Goal: Download file/media

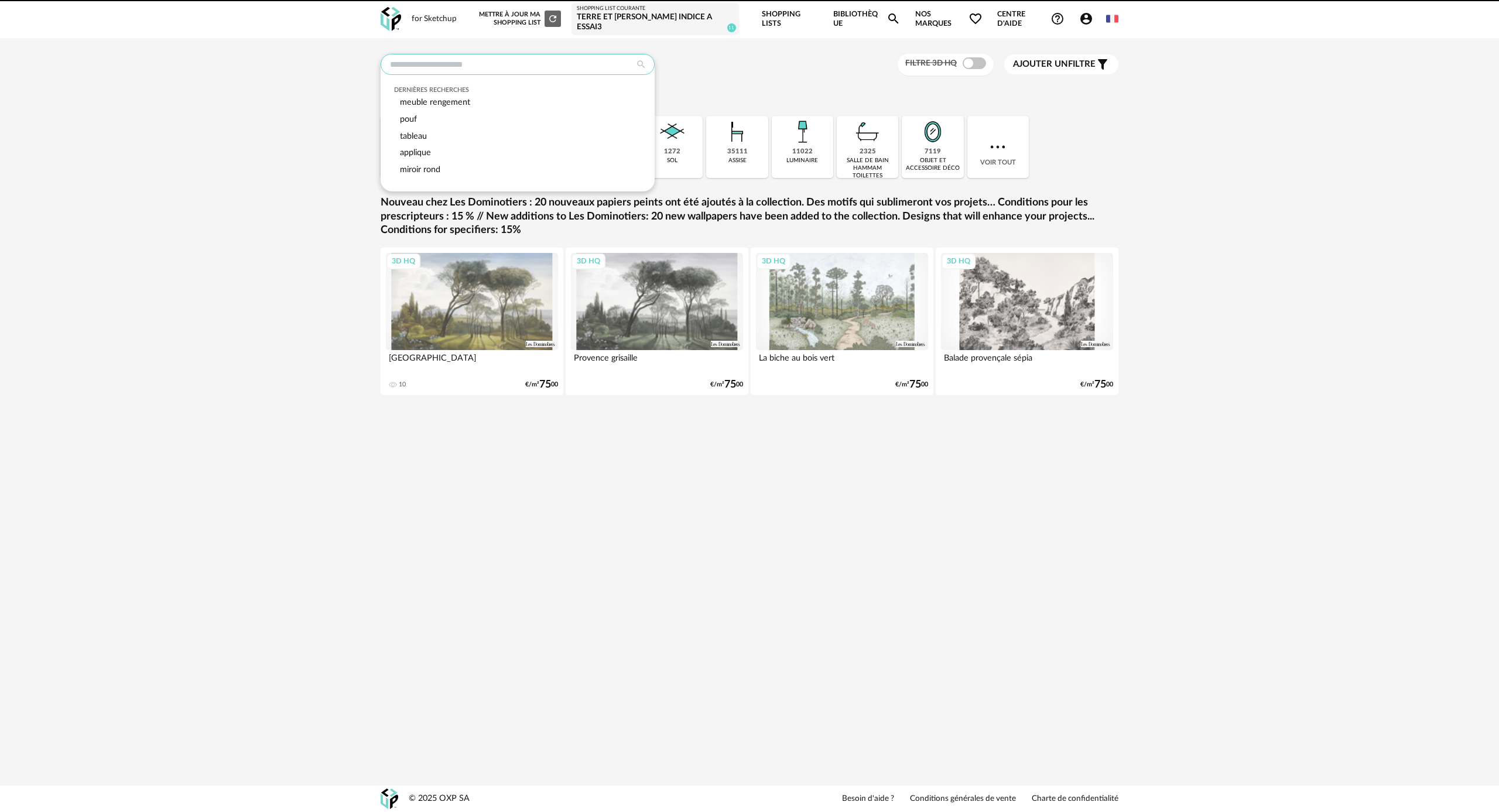
click at [416, 71] on input "text" at bounding box center [517, 64] width 274 height 21
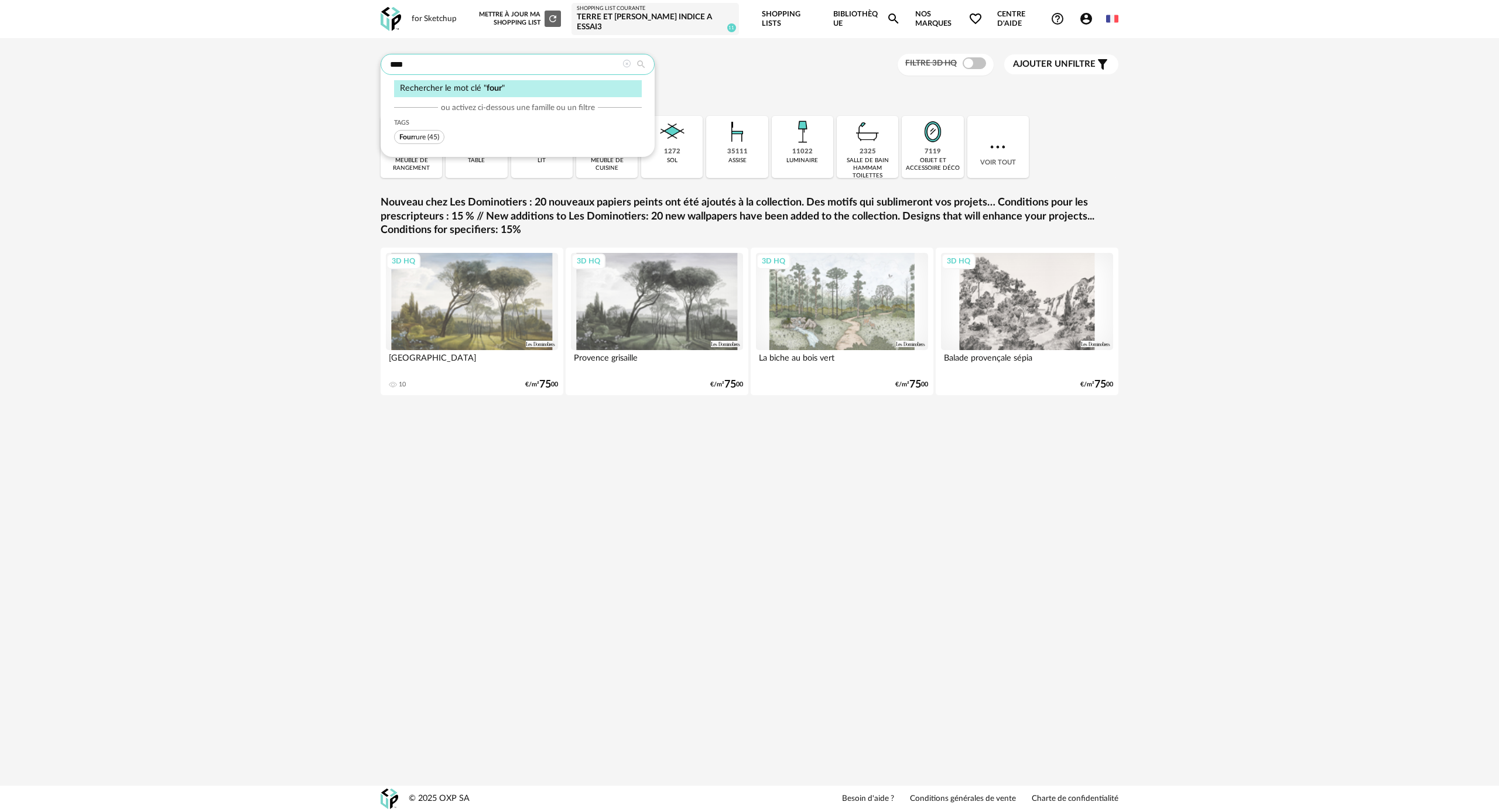
type input "****"
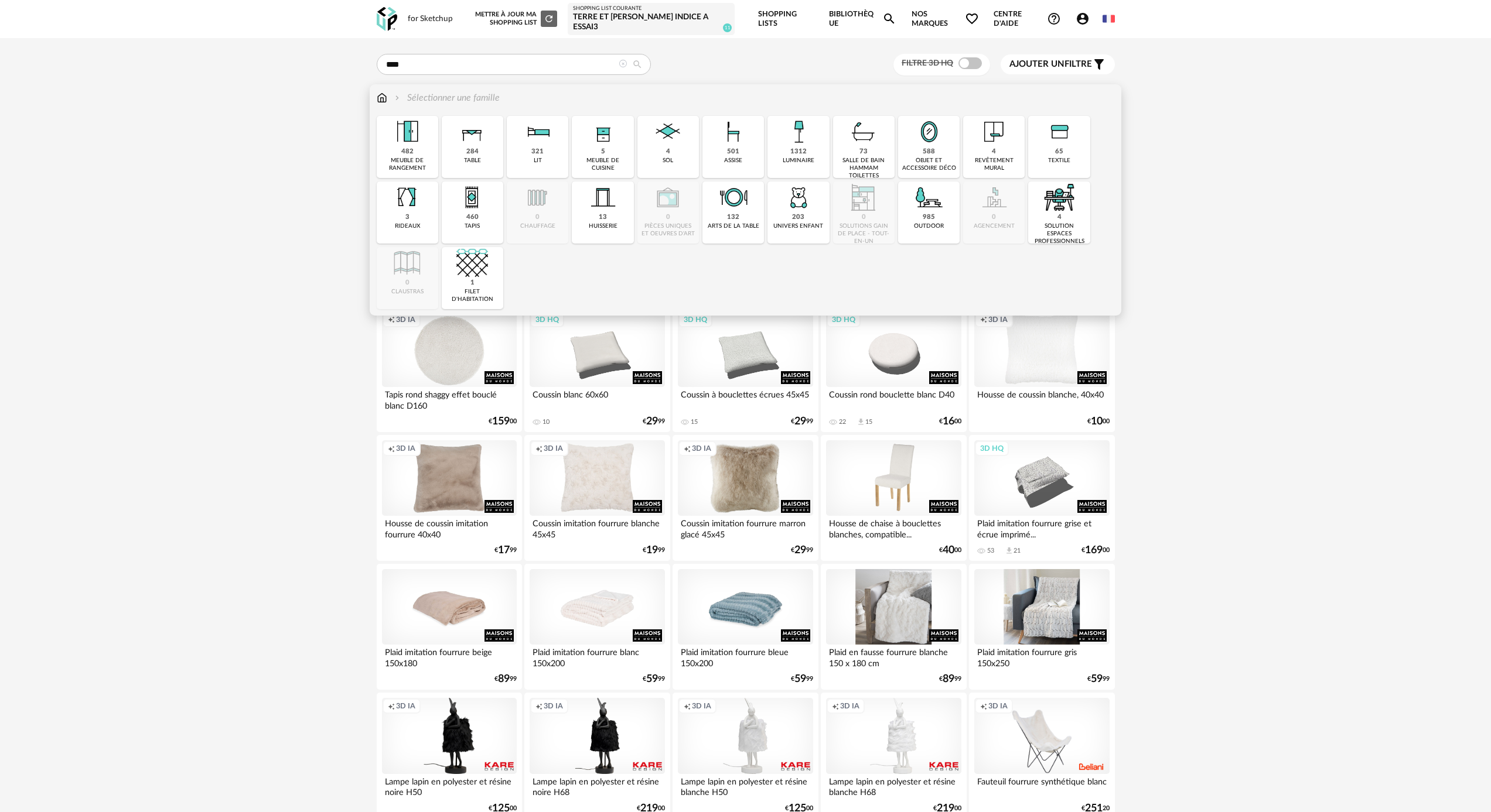
click at [383, 100] on img at bounding box center [382, 97] width 11 height 13
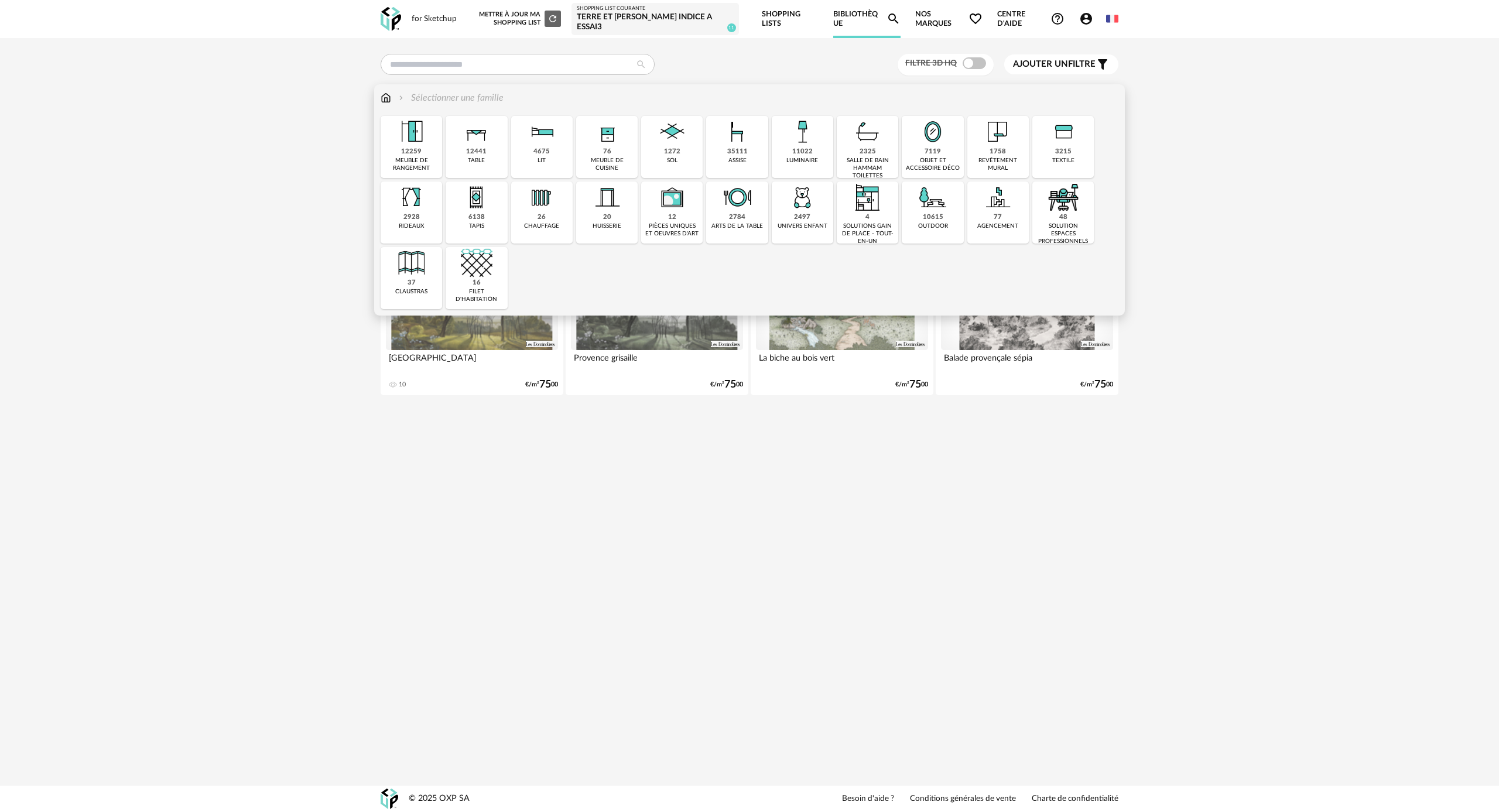
click at [613, 157] on div "meuble de cuisine" at bounding box center [607, 165] width 54 height 16
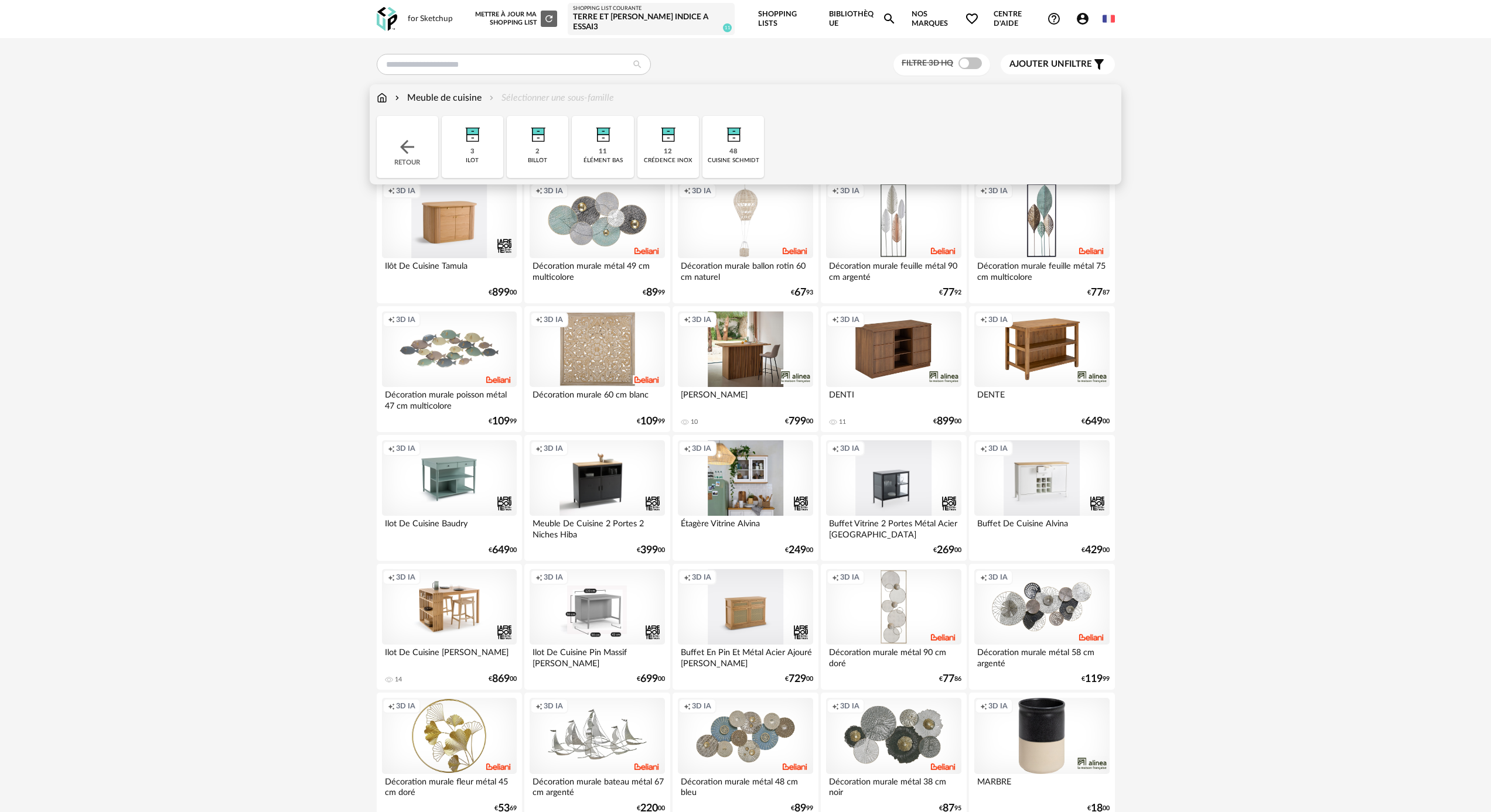
click at [731, 152] on div "48" at bounding box center [733, 152] width 9 height 9
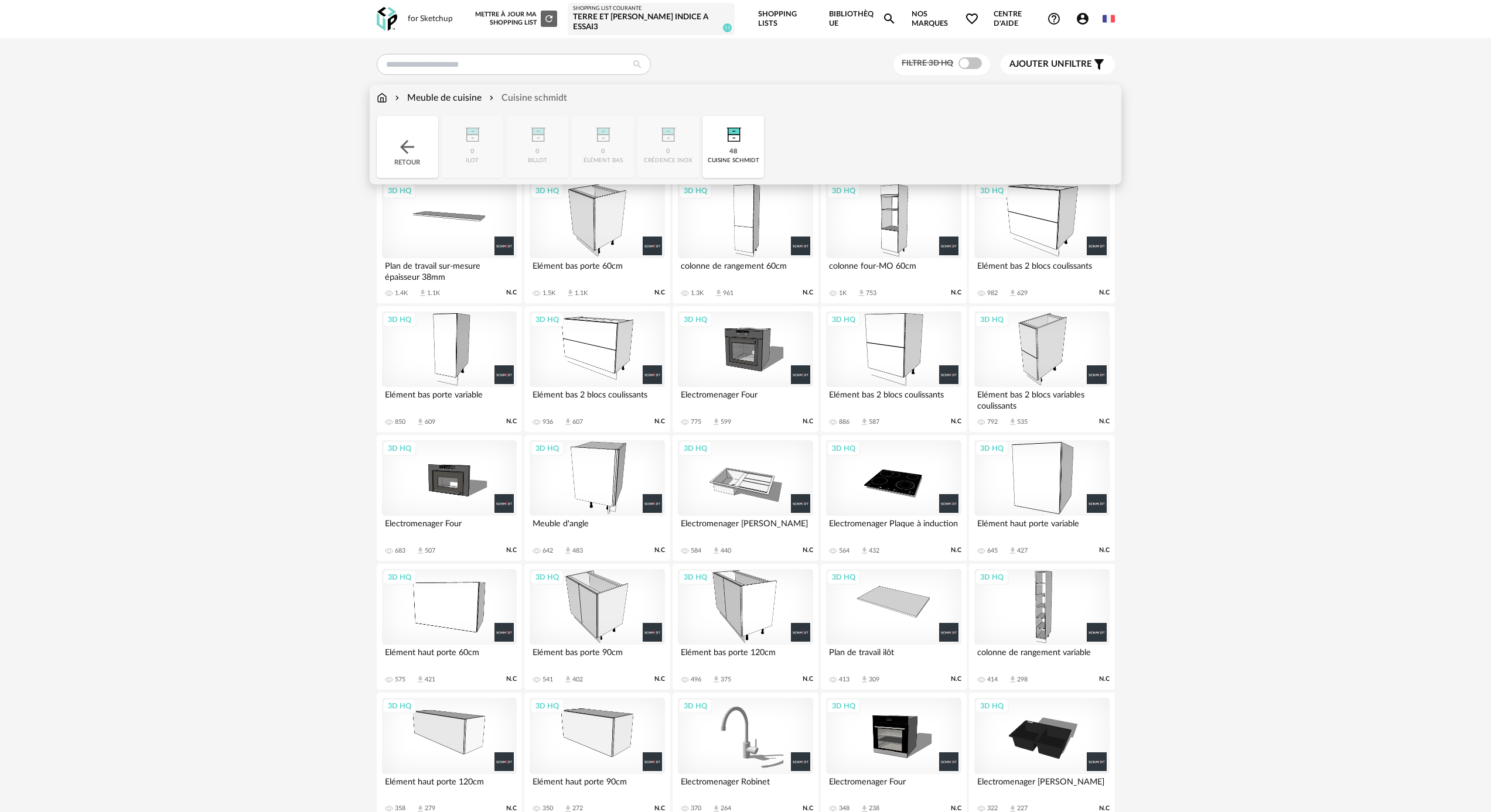
click at [479, 159] on div "Close icon Retour 0 ilot 0 billot 0 élément bas 0 crédence inox 48 cuisine schm…" at bounding box center [746, 147] width 738 height 62
click at [403, 152] on img at bounding box center [407, 146] width 21 height 21
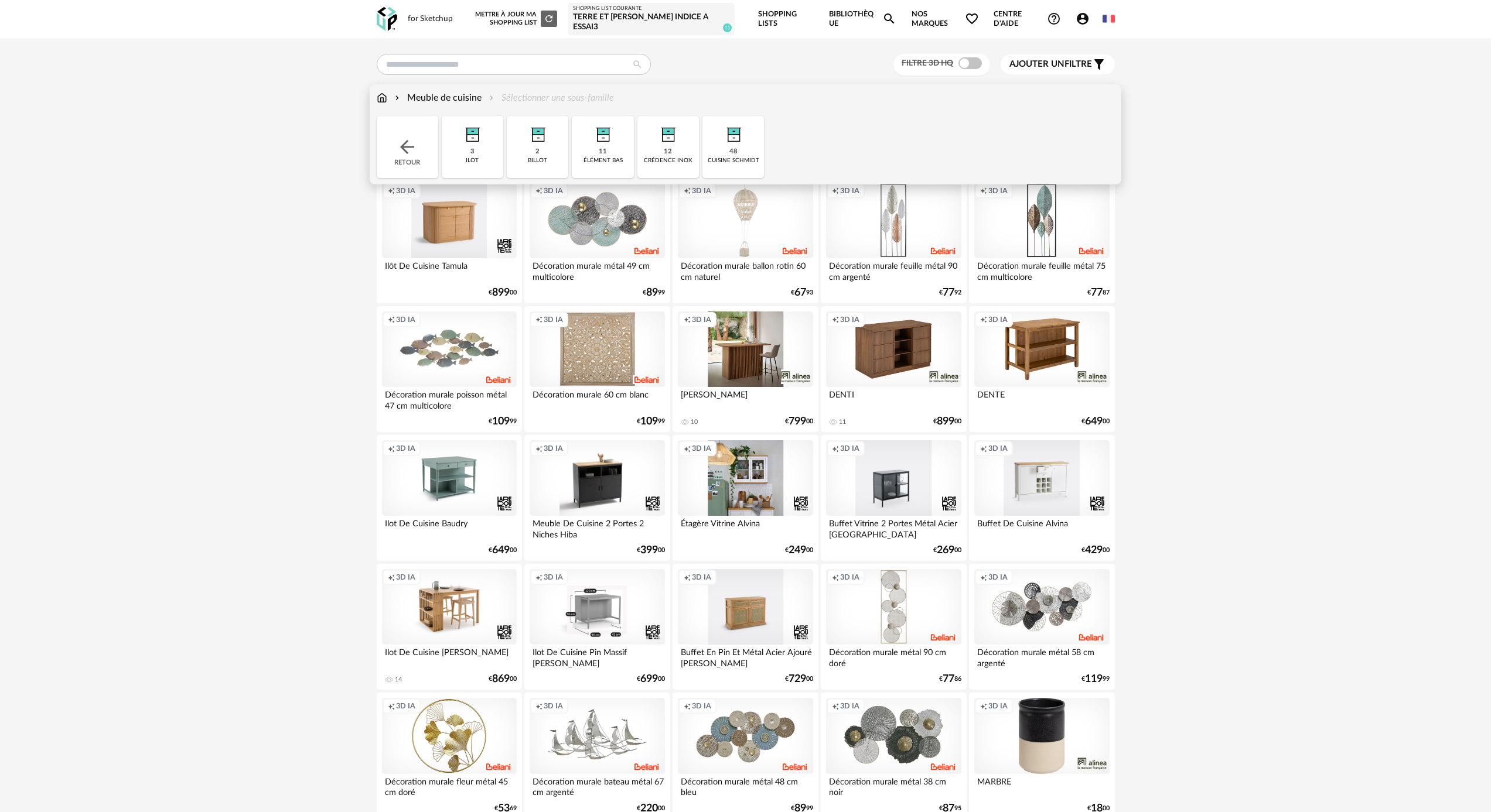
click at [705, 144] on div "48 cuisine schmidt" at bounding box center [733, 147] width 61 height 62
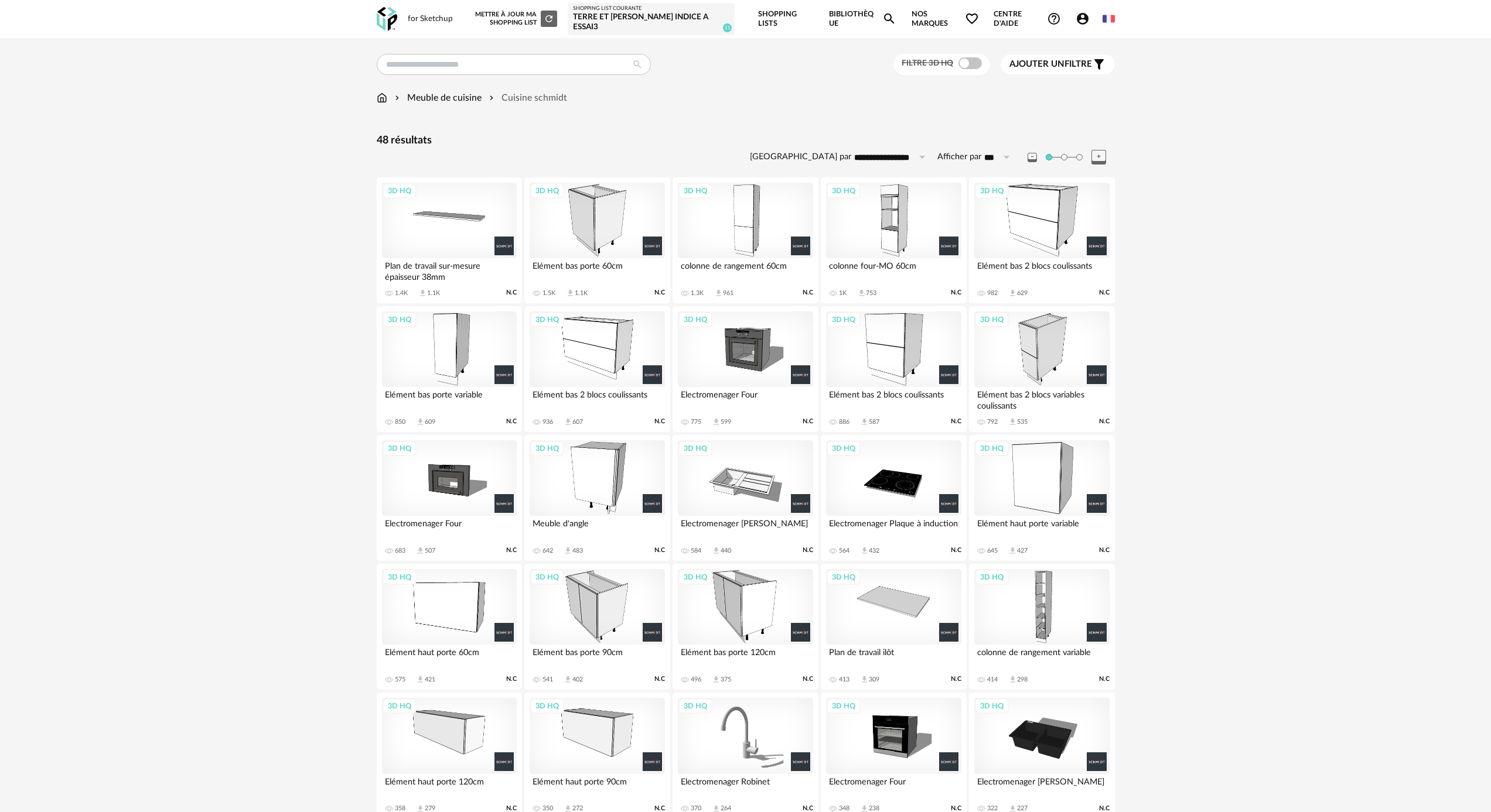
click at [737, 347] on div "3D HQ" at bounding box center [745, 349] width 135 height 76
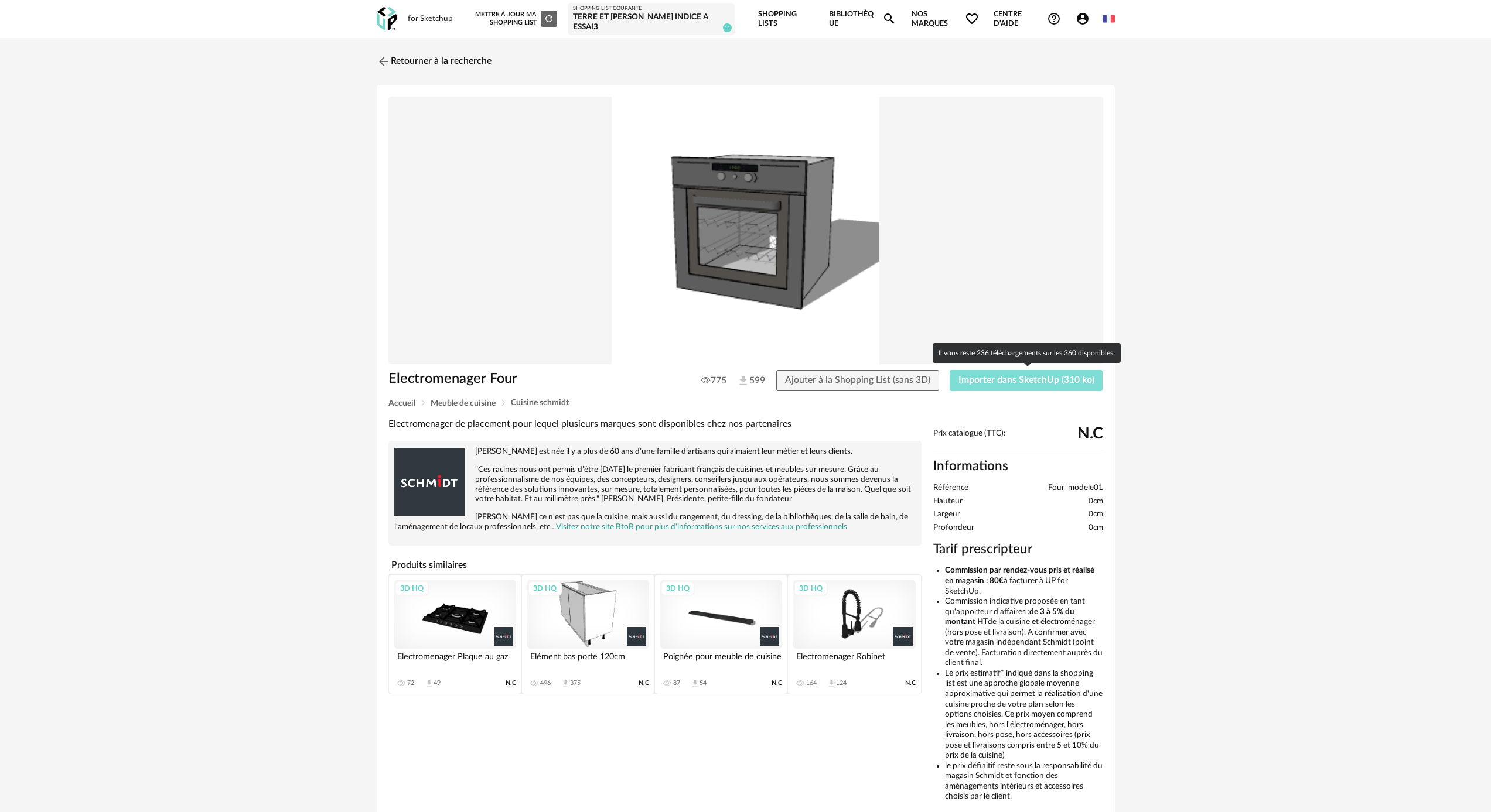
click at [1022, 383] on span "Importer dans SketchUp (310 ko)" at bounding box center [1026, 380] width 136 height 9
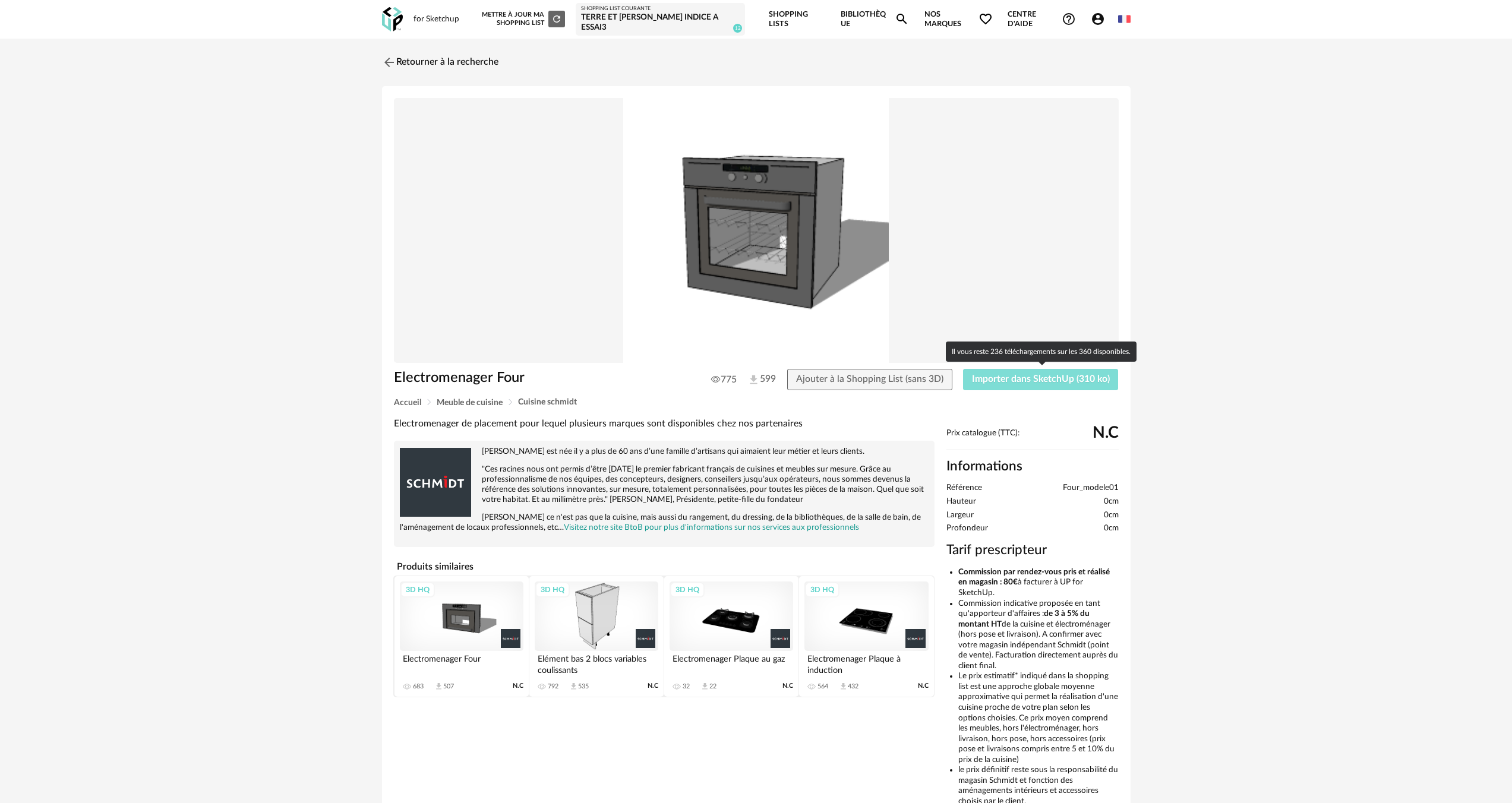
click at [986, 380] on span "Importer dans SketchUp (310 ko)" at bounding box center [1040, 379] width 138 height 9
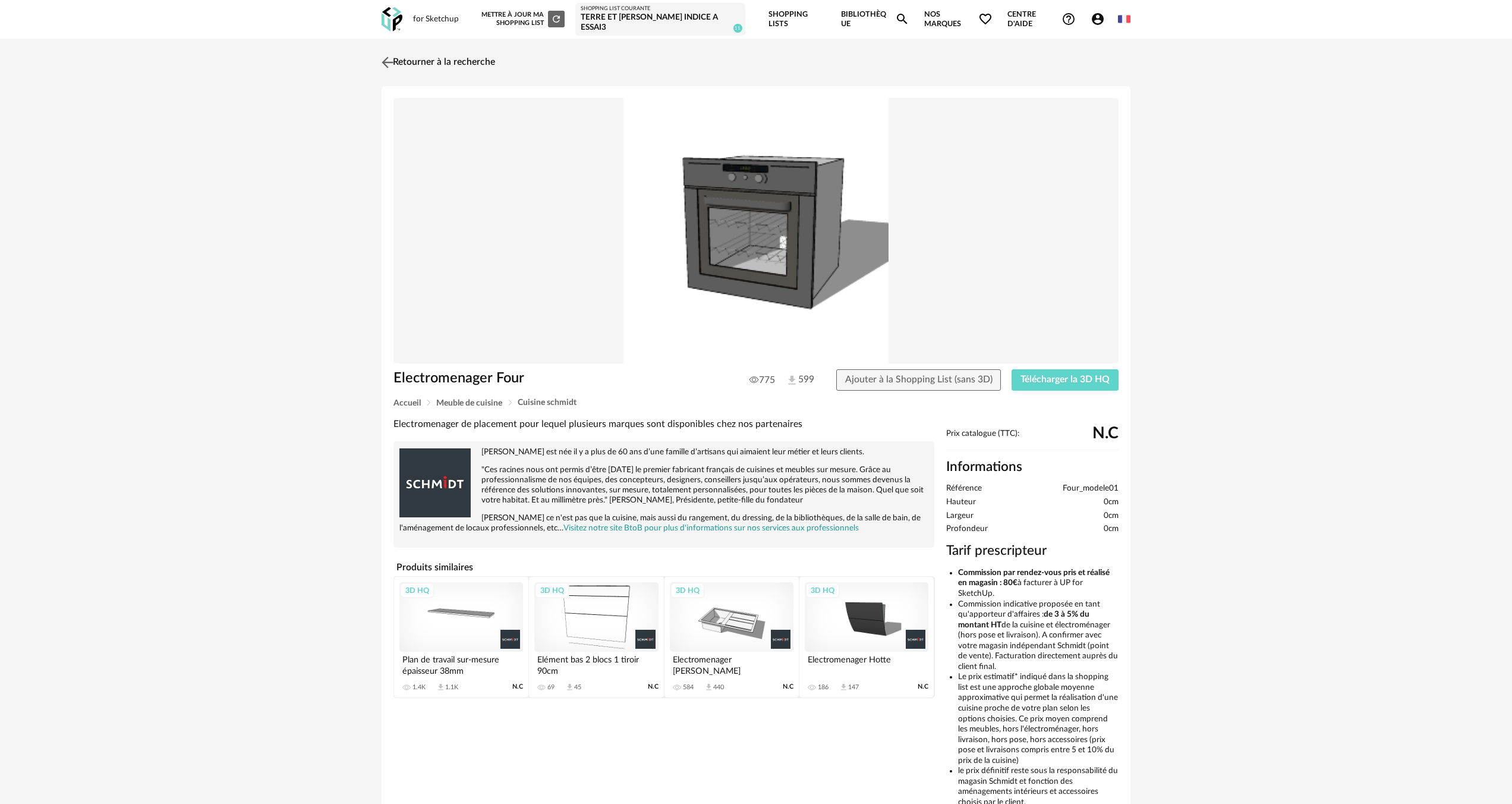
click at [391, 63] on img at bounding box center [388, 62] width 17 height 17
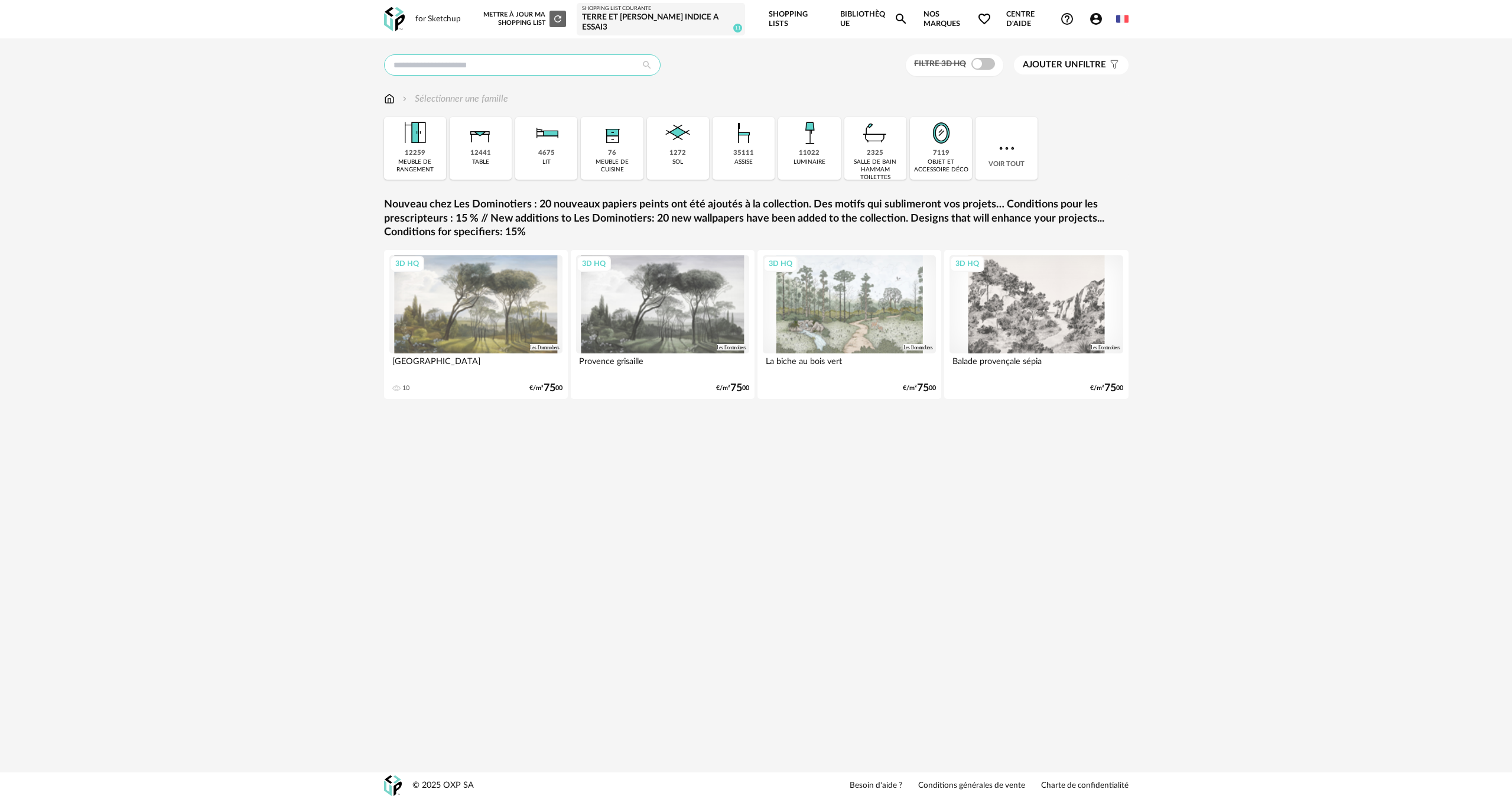
click at [423, 64] on input "text" at bounding box center [522, 64] width 276 height 21
type input "*****"
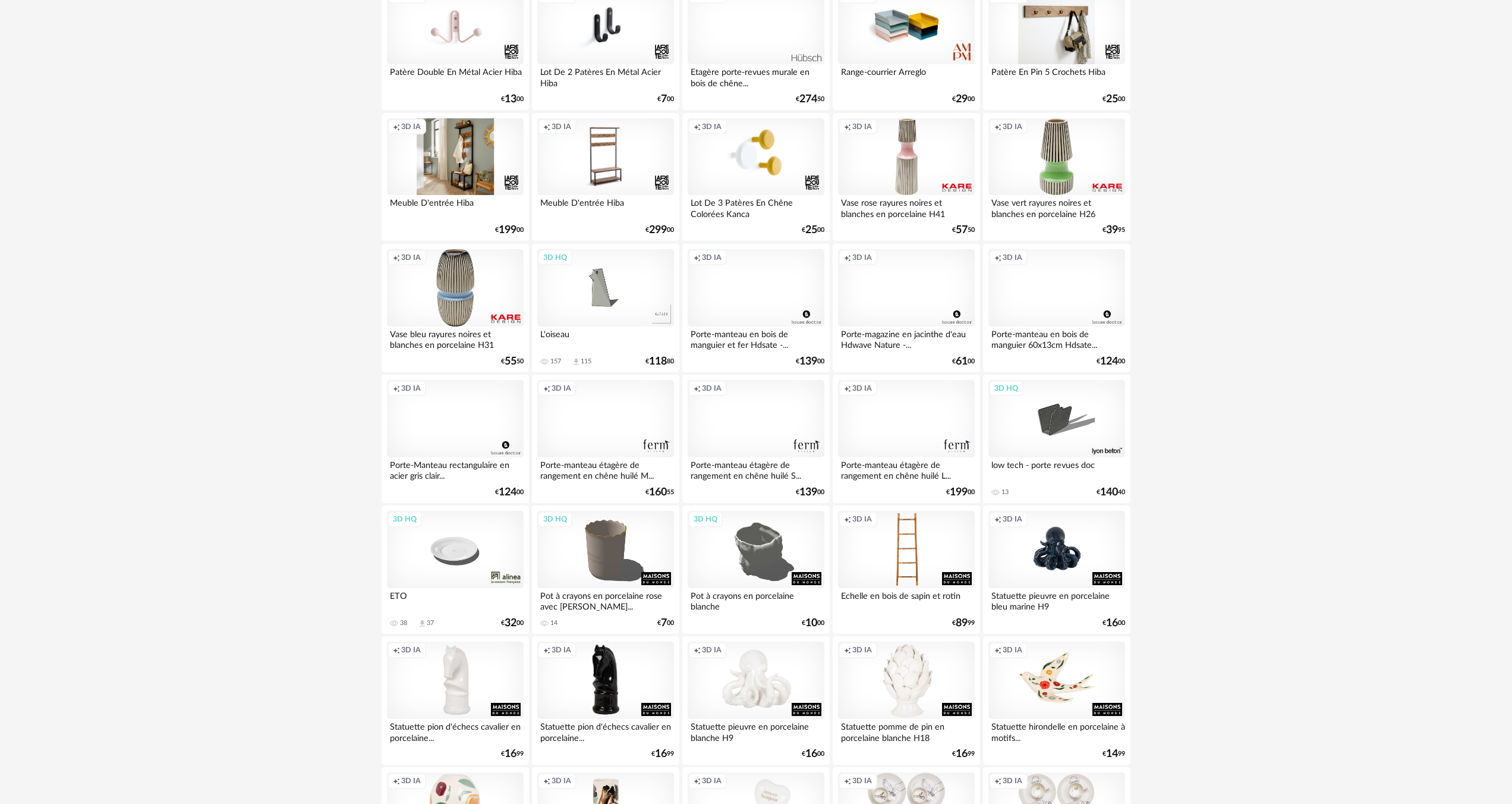
scroll to position [1965, 0]
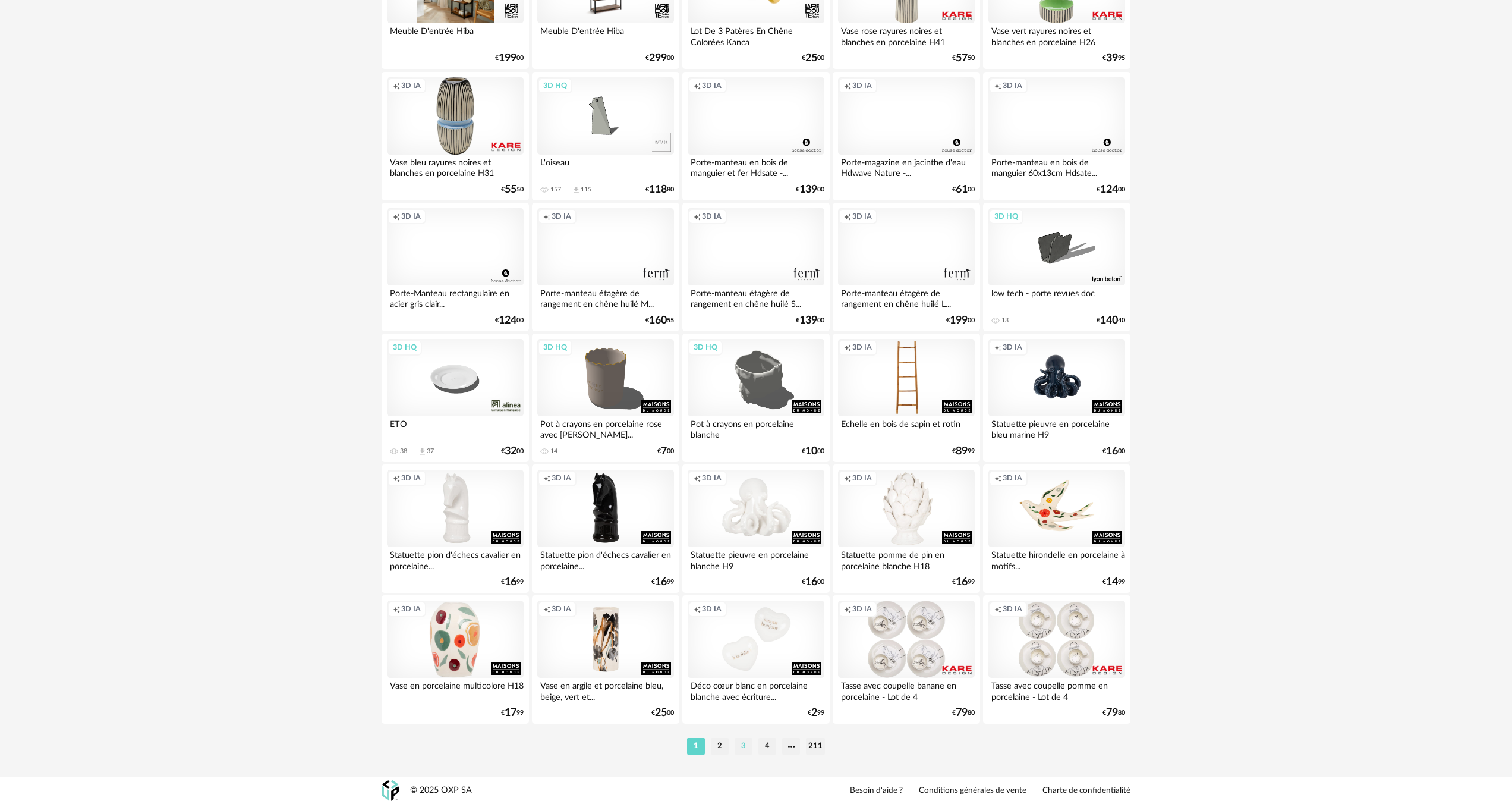
click at [744, 745] on li "3" at bounding box center [743, 746] width 18 height 17
